Goal: Information Seeking & Learning: Learn about a topic

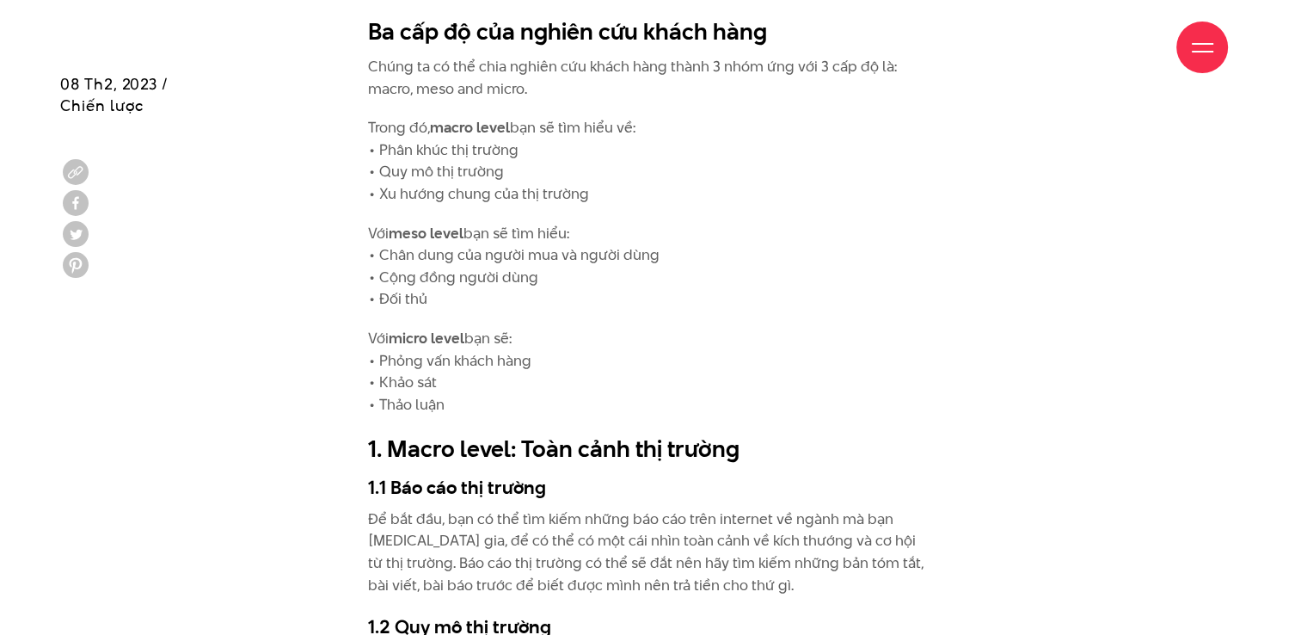
scroll to position [1548, 0]
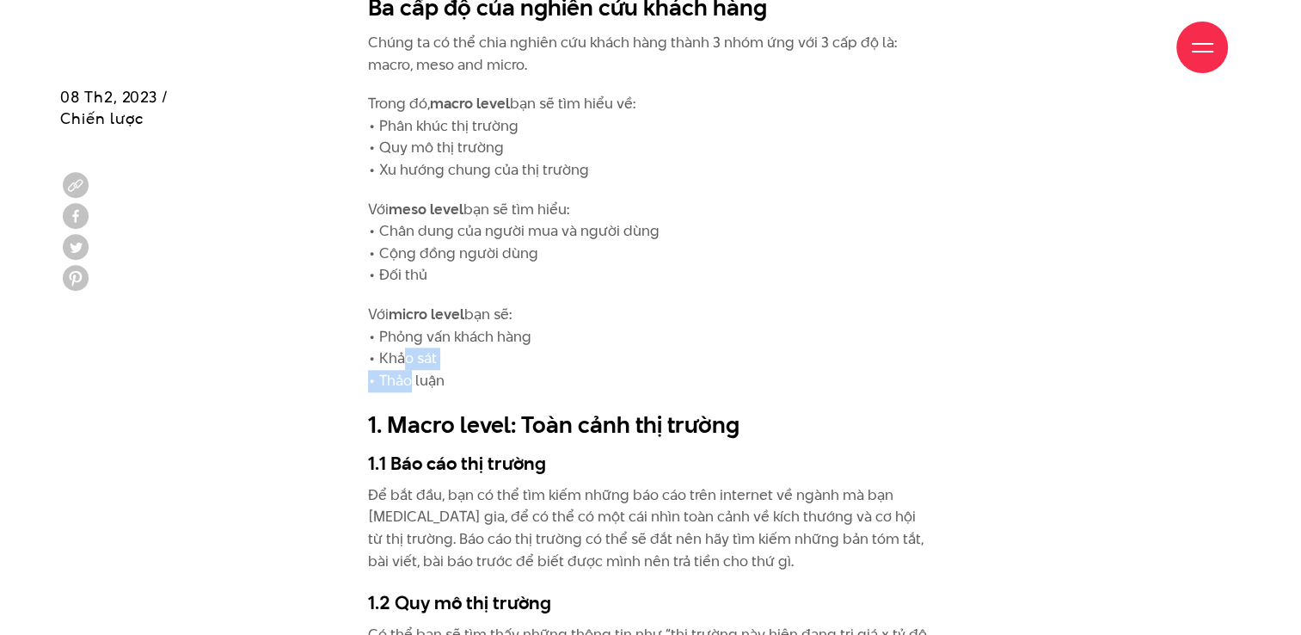
drag, startPoint x: 401, startPoint y: 352, endPoint x: 403, endPoint y: 370, distance: 18.2
click at [403, 370] on p "Với micro level bạn sẽ: • Phỏng vấn khách hàng • Khảo sát • Thảo luận" at bounding box center [650, 348] width 565 height 88
click at [433, 386] on p "Với micro level bạn sẽ: • Phỏng vấn khách hàng • Khảo sát • Thảo luận" at bounding box center [650, 348] width 565 height 88
drag, startPoint x: 425, startPoint y: 277, endPoint x: 369, endPoint y: 219, distance: 80.3
click at [369, 219] on p "Với meso level bạn sẽ tìm hiểu: • Chân dung của người mua và người dùng • Cộng …" at bounding box center [650, 243] width 565 height 88
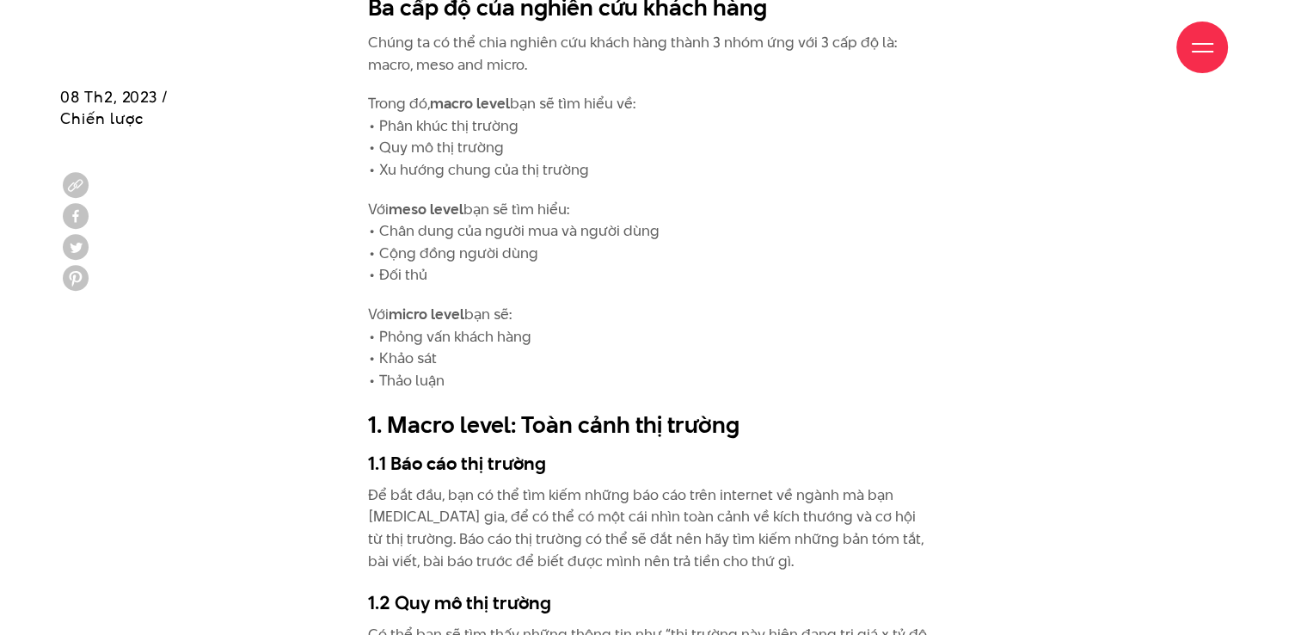
drag, startPoint x: 442, startPoint y: 385, endPoint x: 371, endPoint y: 152, distance: 243.5
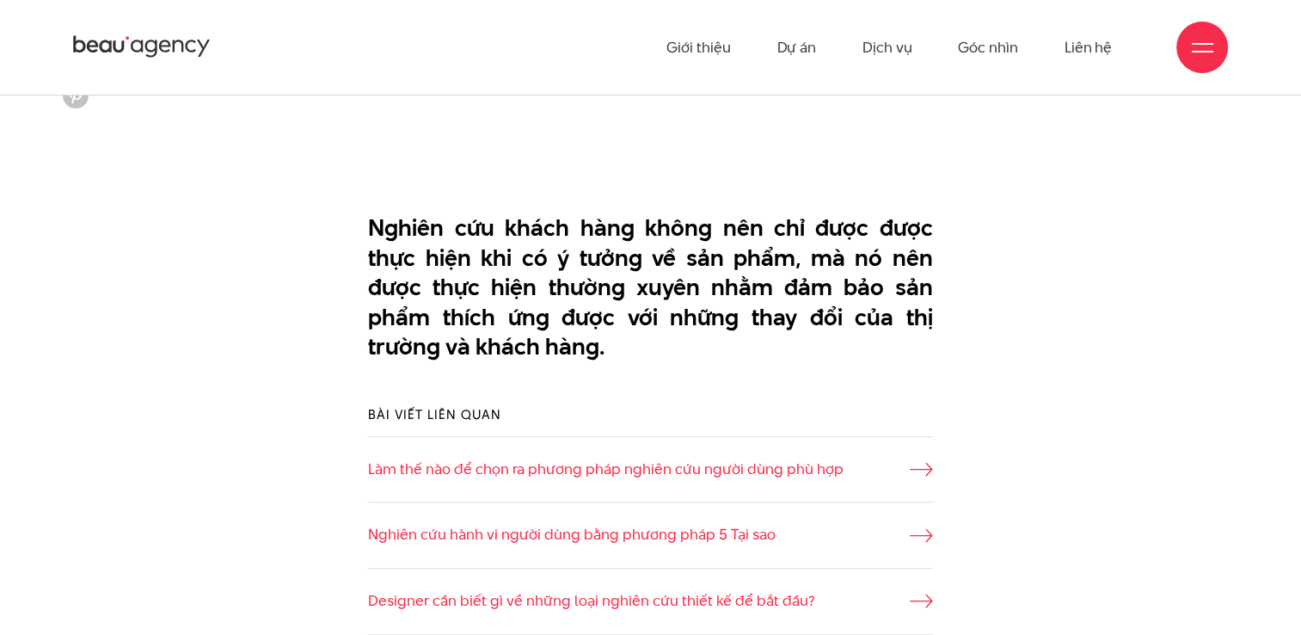
scroll to position [688, 0]
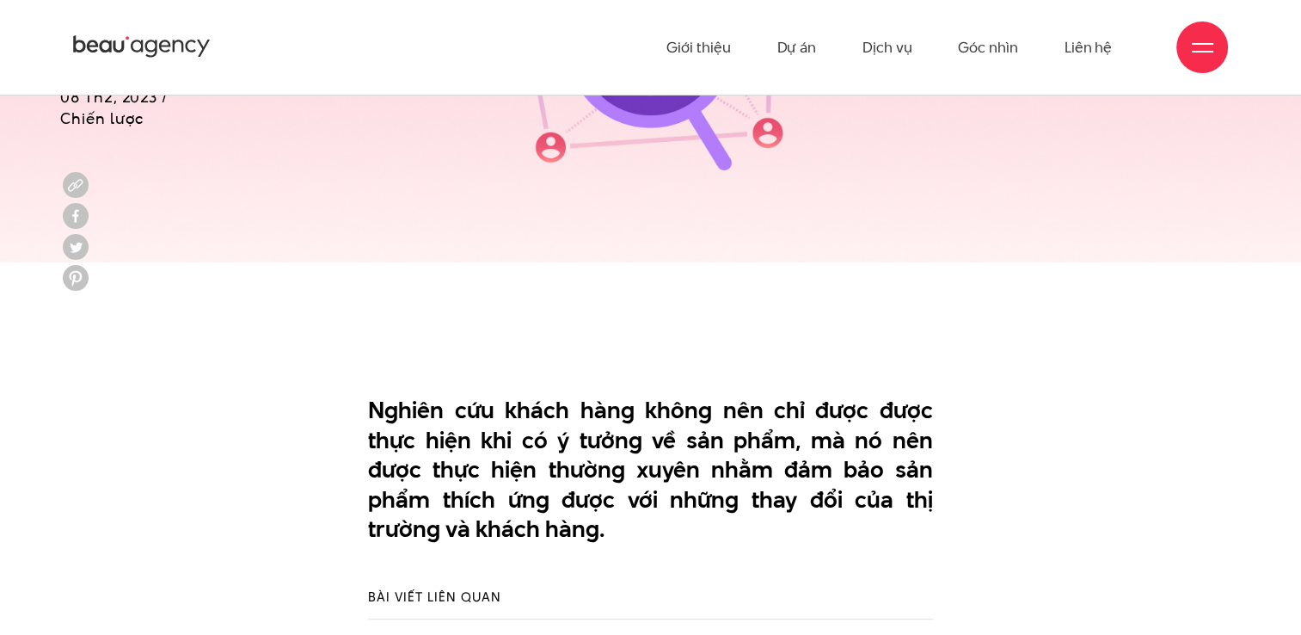
click at [314, 1] on div "Giới thiệu Dự án Dịch vụ Góc nhìn Liên hệ" at bounding box center [650, 47] width 1155 height 95
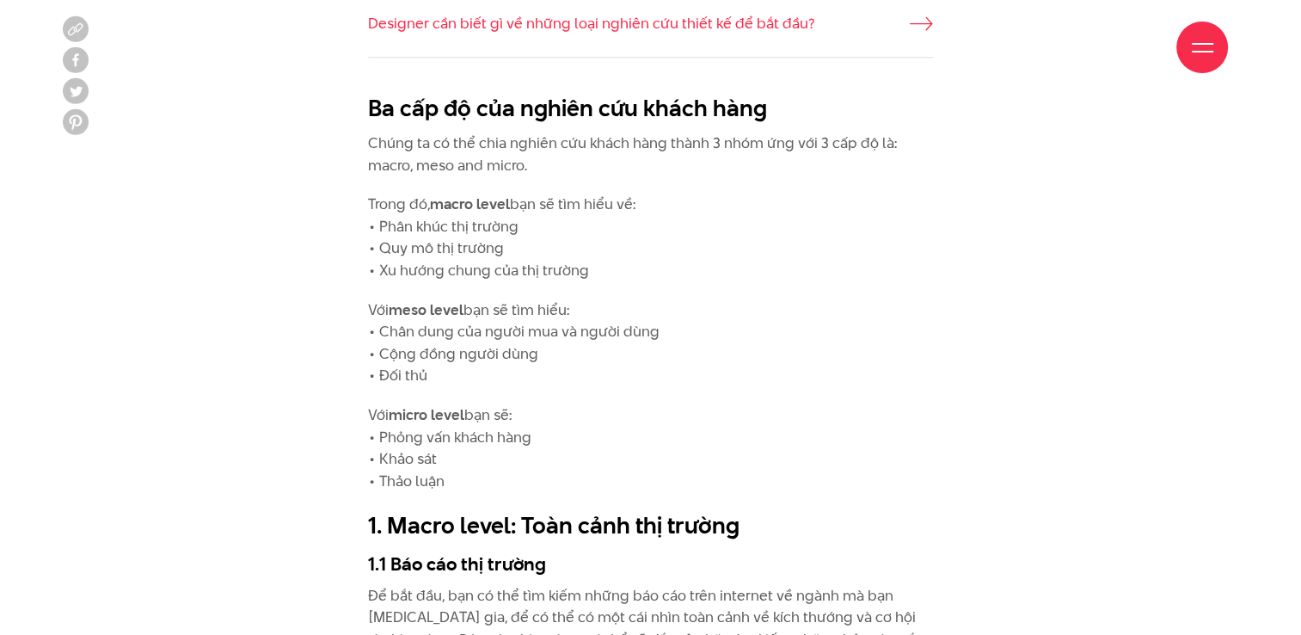
scroll to position [1548, 0]
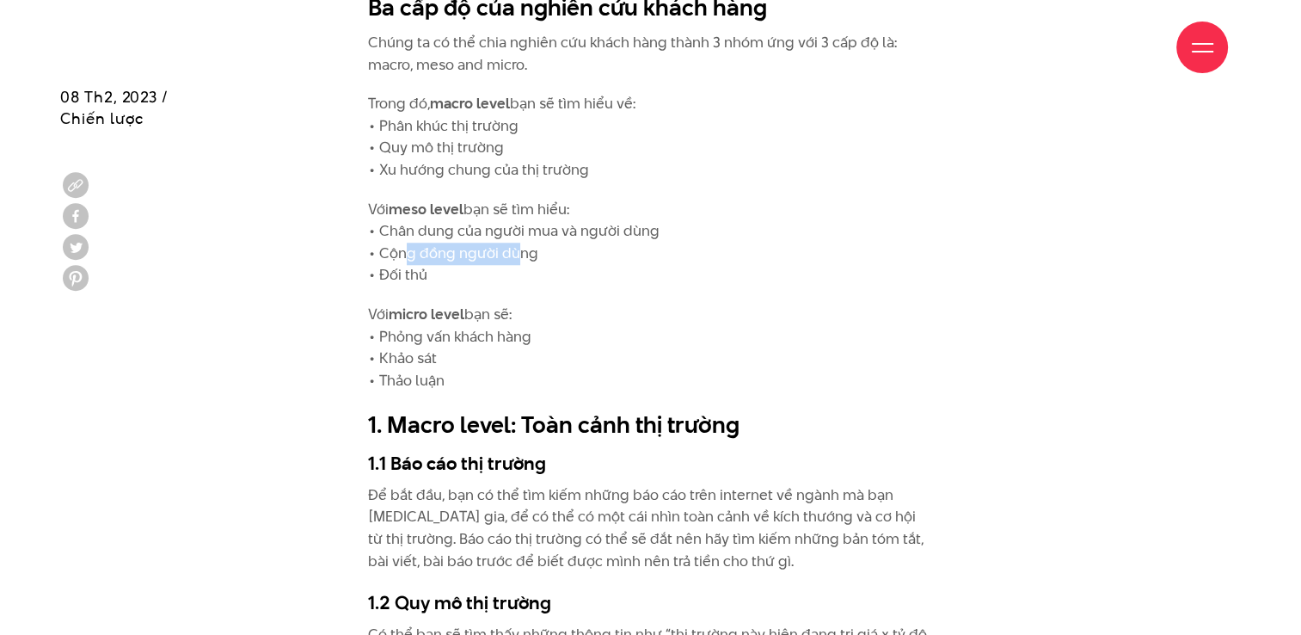
drag, startPoint x: 400, startPoint y: 256, endPoint x: 512, endPoint y: 246, distance: 113.1
click at [512, 246] on p "Với meso level bạn sẽ tìm hiểu: • Chân dung của người mua và người dùng • Cộng …" at bounding box center [650, 243] width 565 height 88
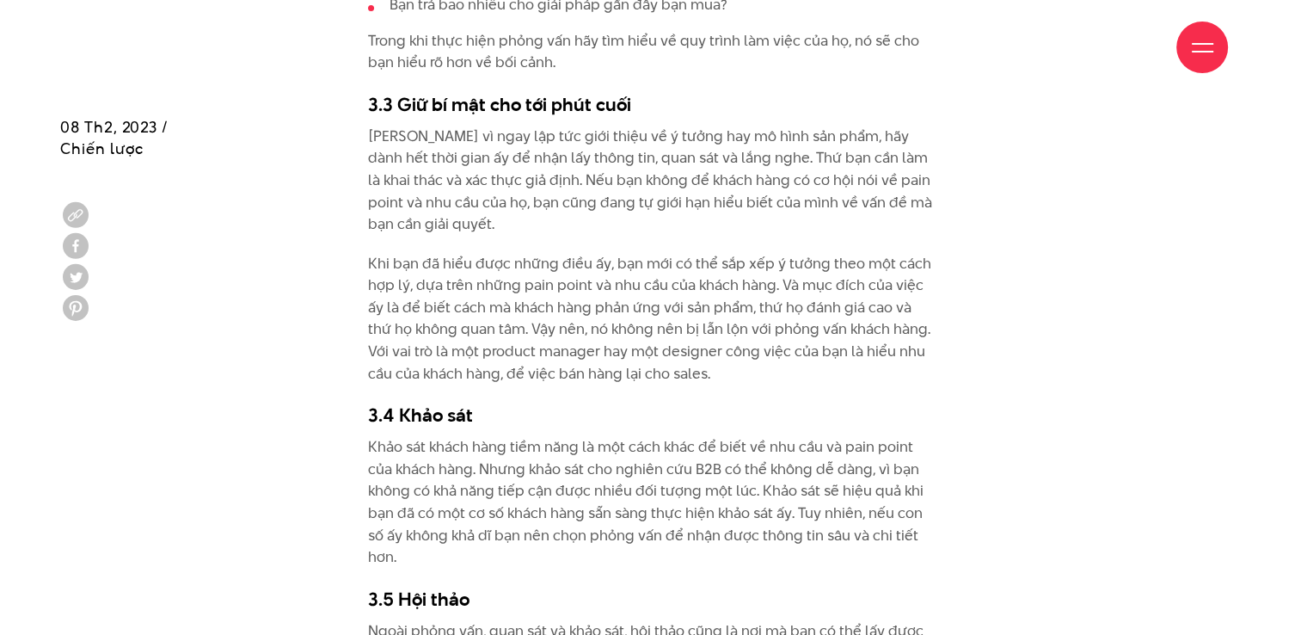
scroll to position [5761, 0]
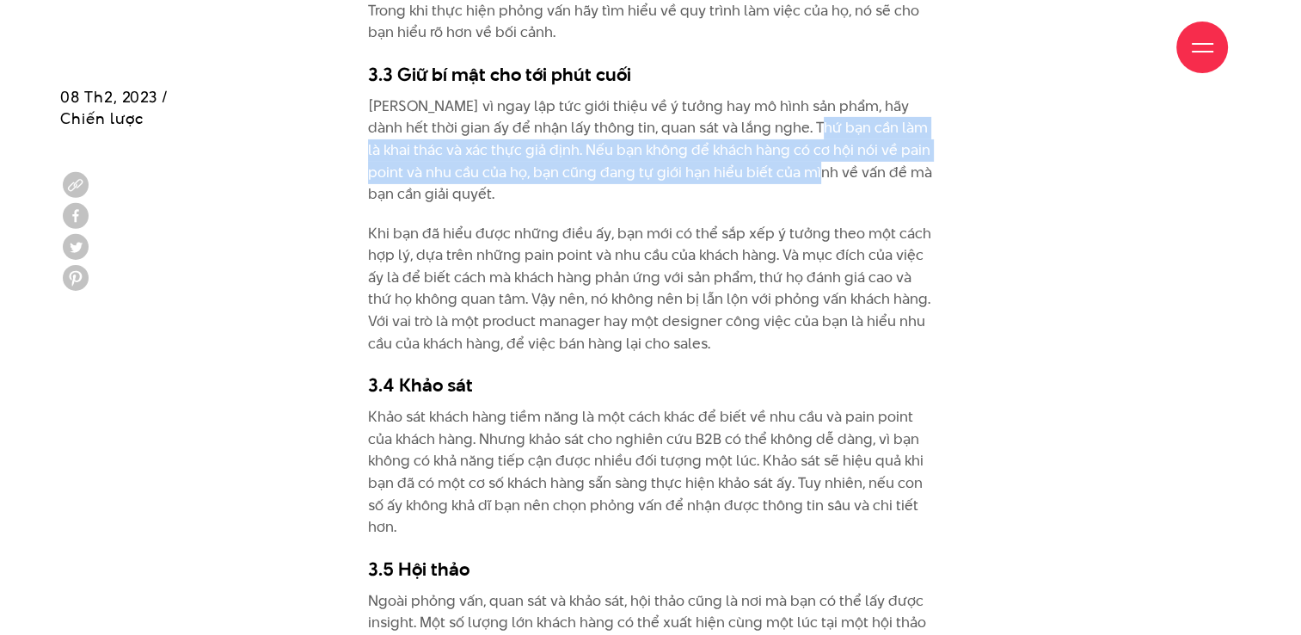
drag, startPoint x: 791, startPoint y: 101, endPoint x: 790, endPoint y: 144, distance: 43.0
click at [790, 144] on p "[PERSON_NAME] vì ngay lập tức giới thiệu về ý tưởng hay mô hình sản phẩm, hãy d…" at bounding box center [650, 150] width 565 height 110
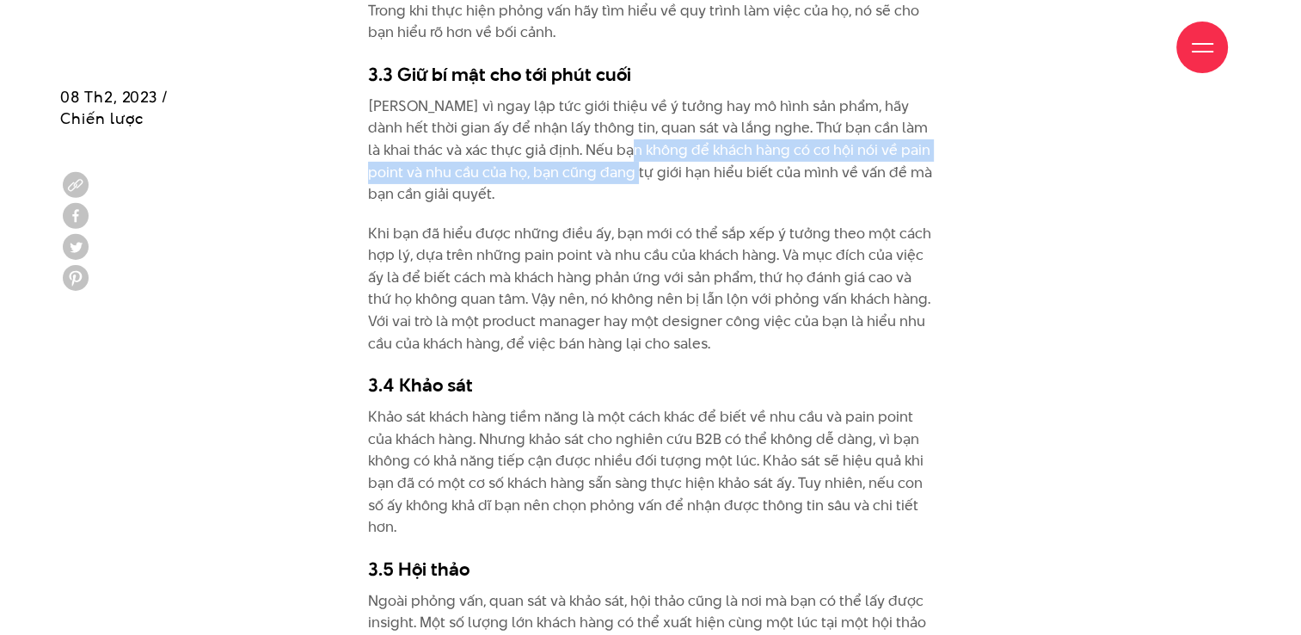
drag, startPoint x: 603, startPoint y: 143, endPoint x: 602, endPoint y: 157, distance: 14.6
click at [602, 157] on p "[PERSON_NAME] vì ngay lập tức giới thiệu về ý tưởng hay mô hình sản phẩm, hãy d…" at bounding box center [650, 150] width 565 height 110
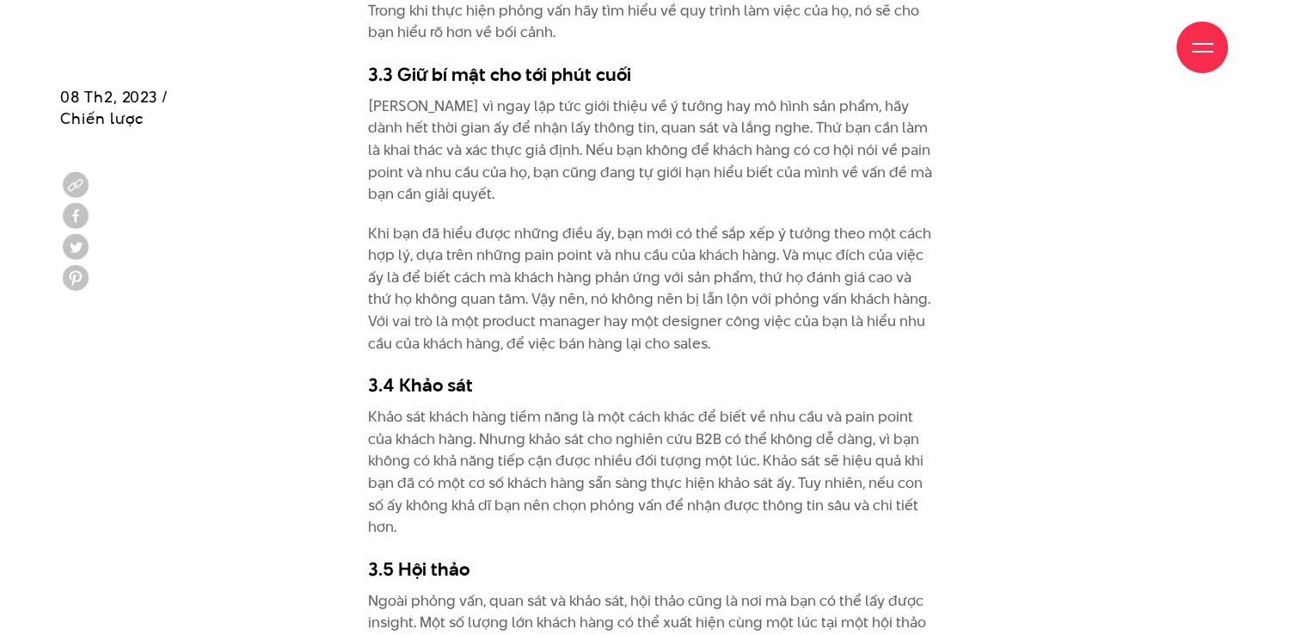
click at [856, 163] on p "[PERSON_NAME] vì ngay lập tức giới thiệu về ý tưởng hay mô hình sản phẩm, hãy d…" at bounding box center [650, 150] width 565 height 110
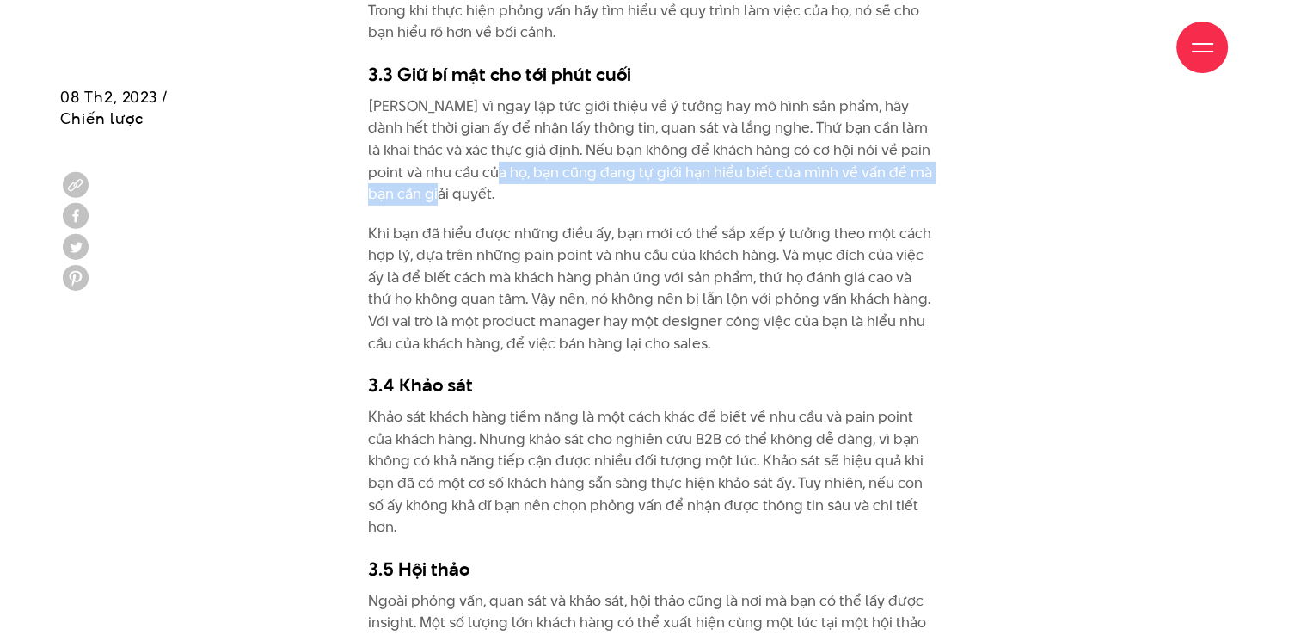
drag, startPoint x: 470, startPoint y: 165, endPoint x: 466, endPoint y: 181, distance: 16.1
click at [466, 181] on p "[PERSON_NAME] vì ngay lập tức giới thiệu về ý tưởng hay mô hình sản phẩm, hãy d…" at bounding box center [650, 150] width 565 height 110
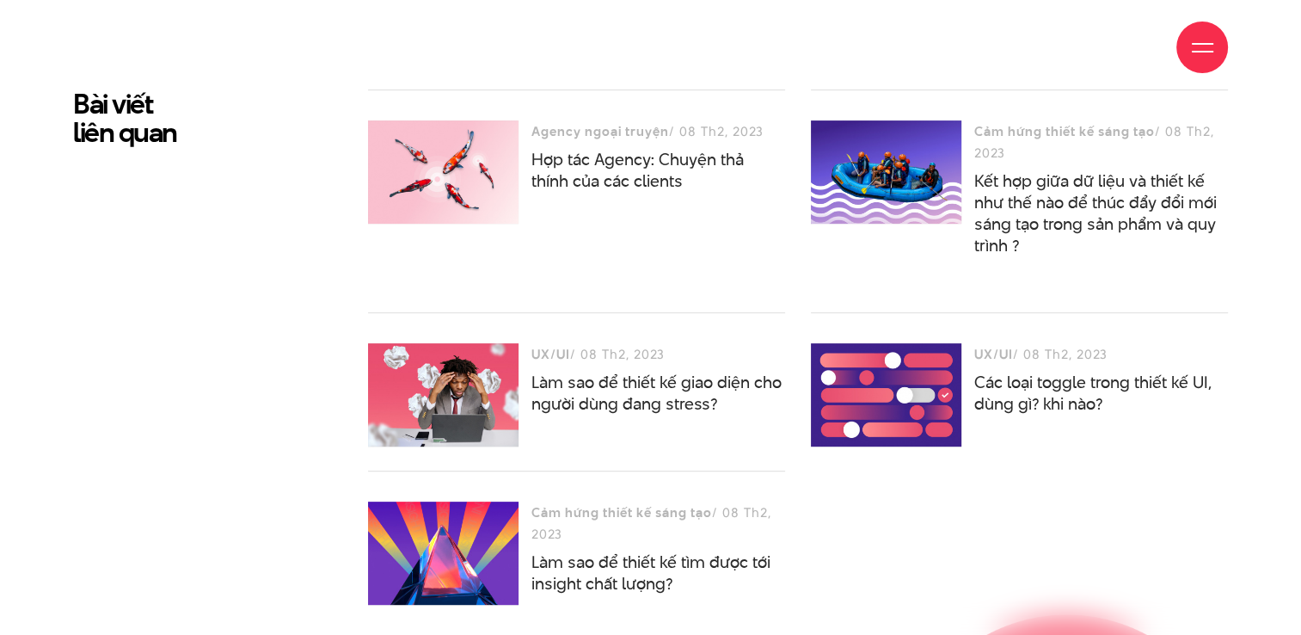
scroll to position [7309, 0]
